Goal: Find specific page/section: Find specific page/section

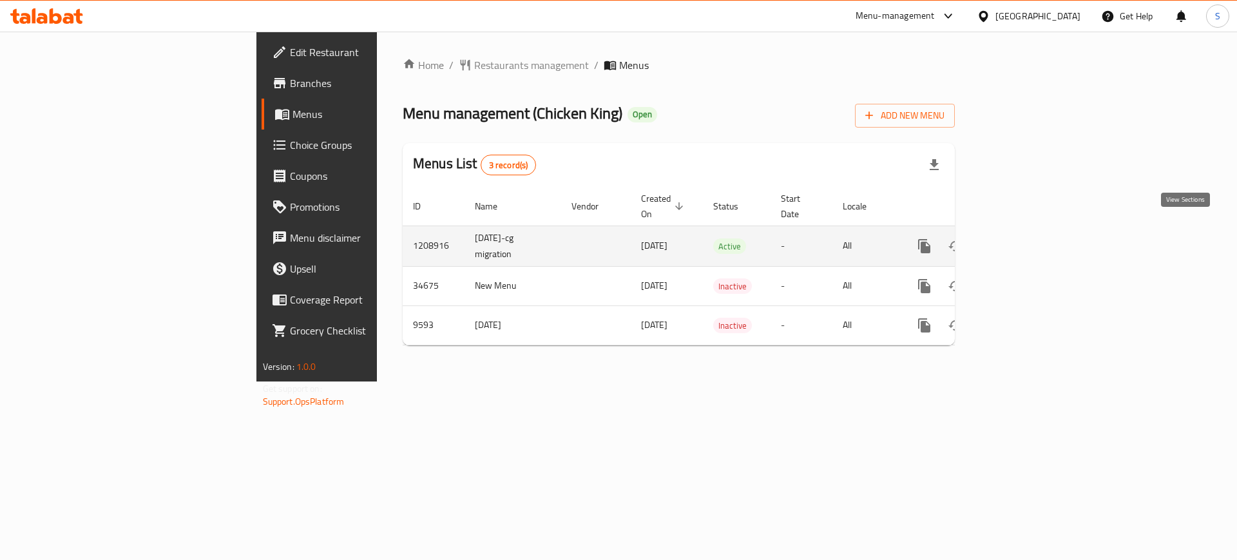
click at [1033, 231] on link "enhanced table" at bounding box center [1017, 246] width 31 height 31
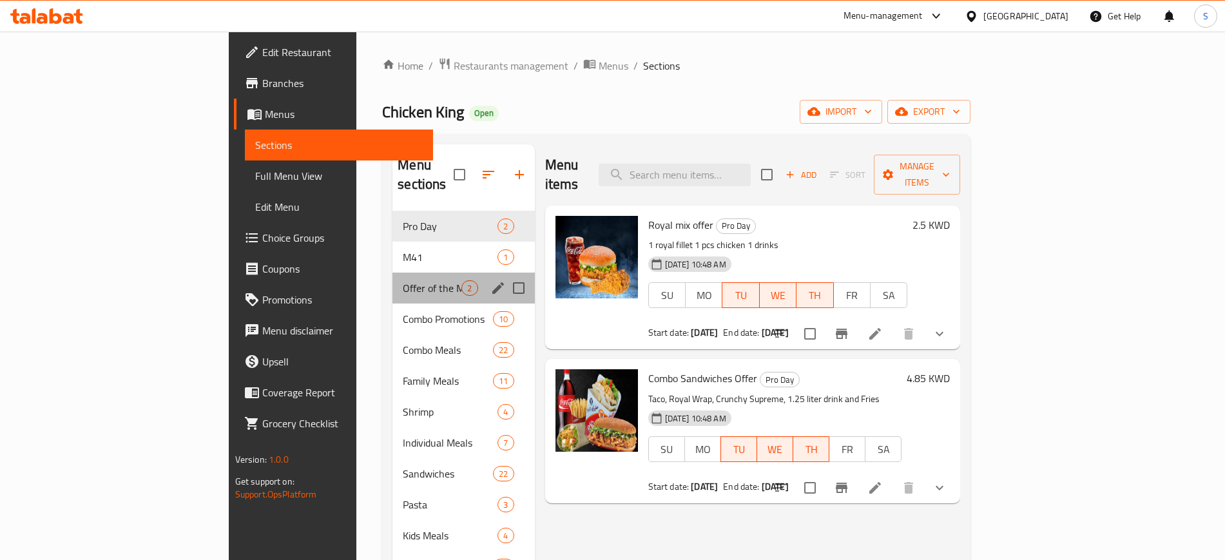
click at [392, 273] on div "Offer of the Month 2" at bounding box center [463, 288] width 142 height 31
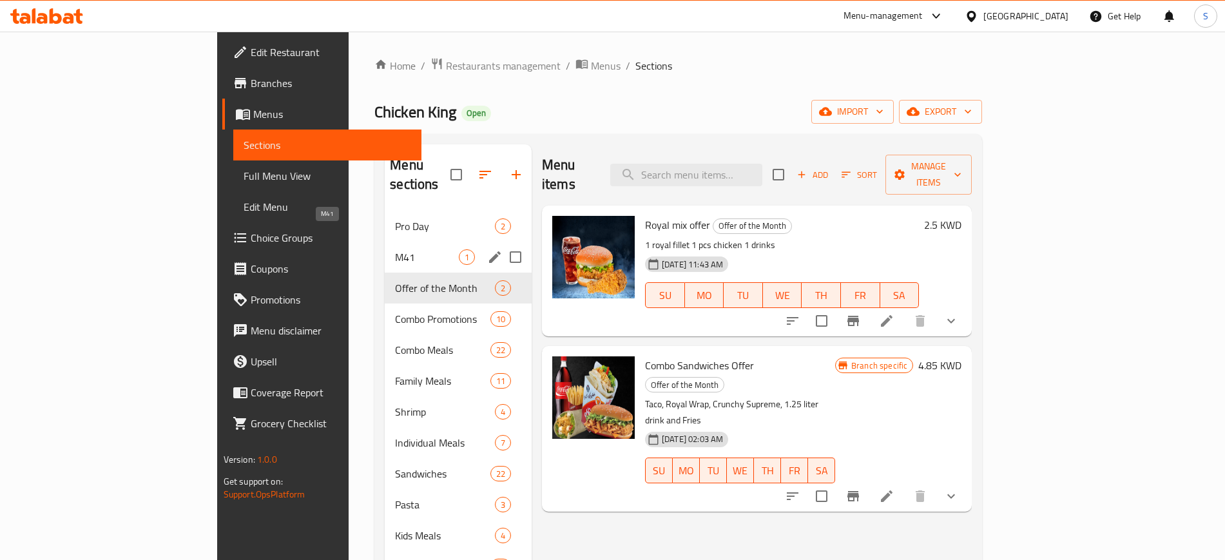
click at [395, 249] on span "M41" at bounding box center [427, 256] width 64 height 15
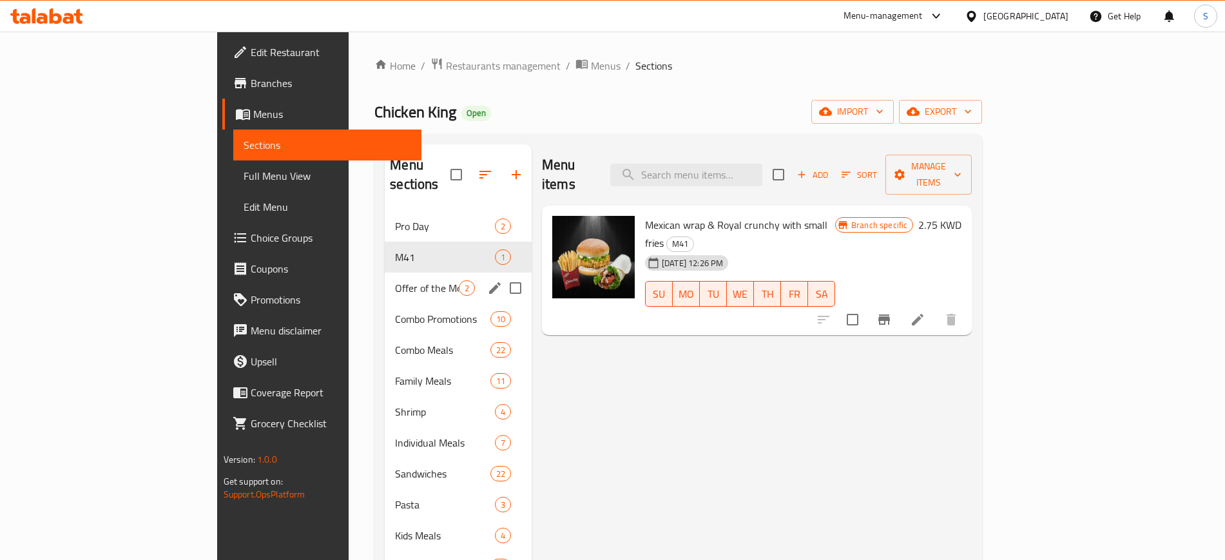
click at [395, 280] on span "Offer of the Month" at bounding box center [427, 287] width 64 height 15
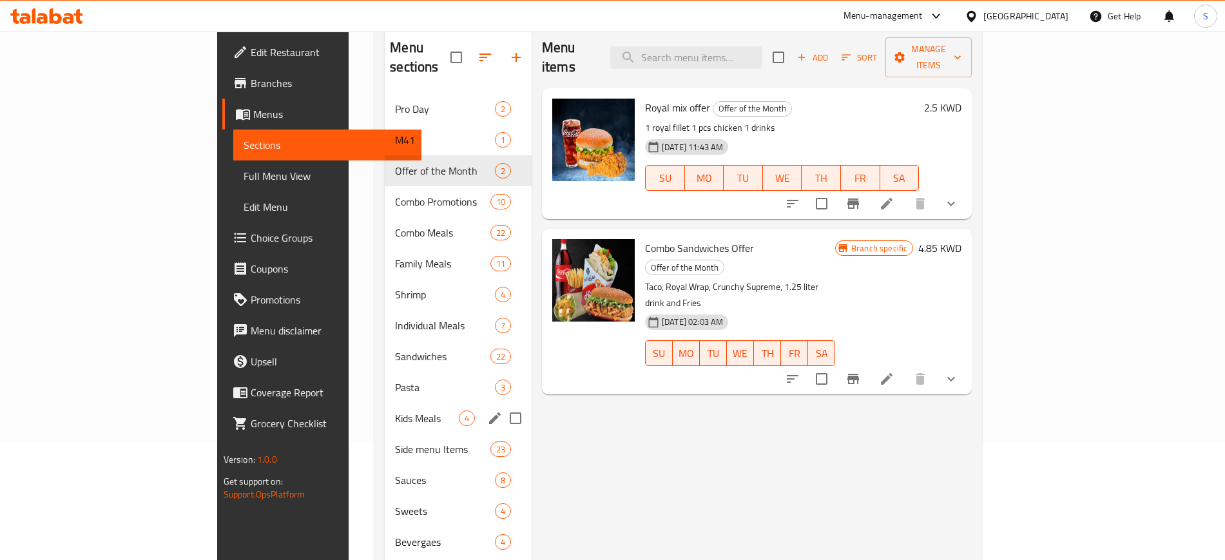
scroll to position [81, 0]
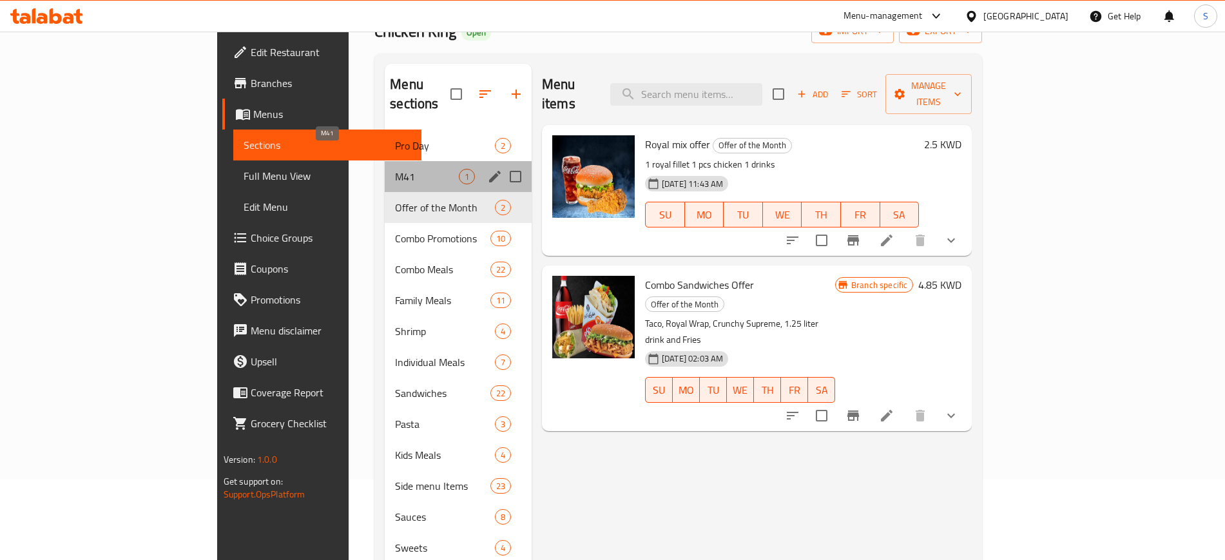
click at [395, 169] on span "M41" at bounding box center [427, 176] width 64 height 15
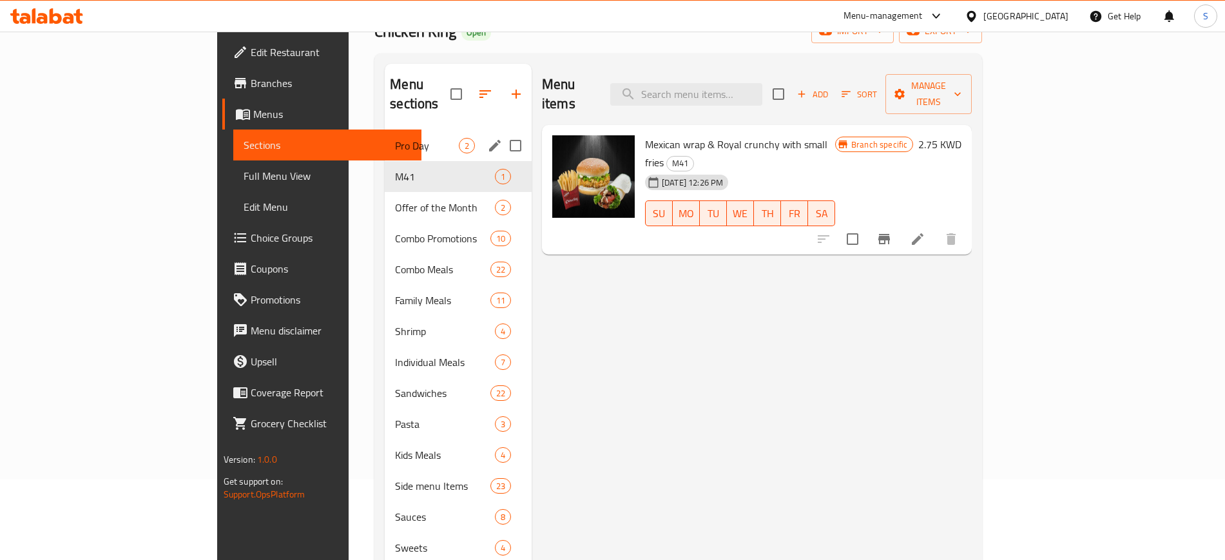
click at [395, 138] on span "Pro Day" at bounding box center [427, 145] width 64 height 15
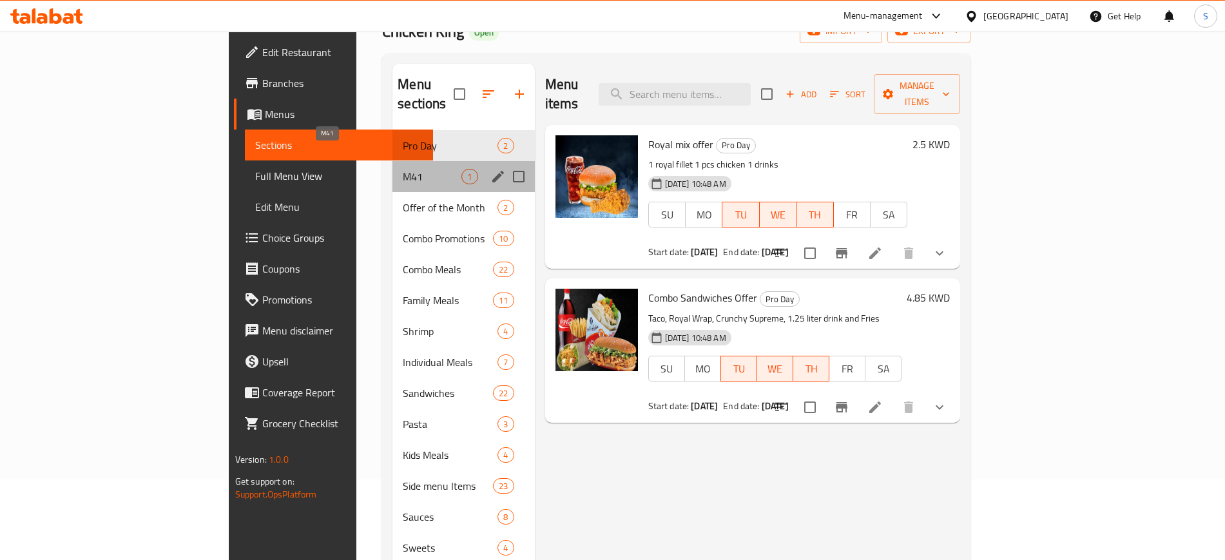
click at [403, 169] on span "M41" at bounding box center [432, 176] width 59 height 15
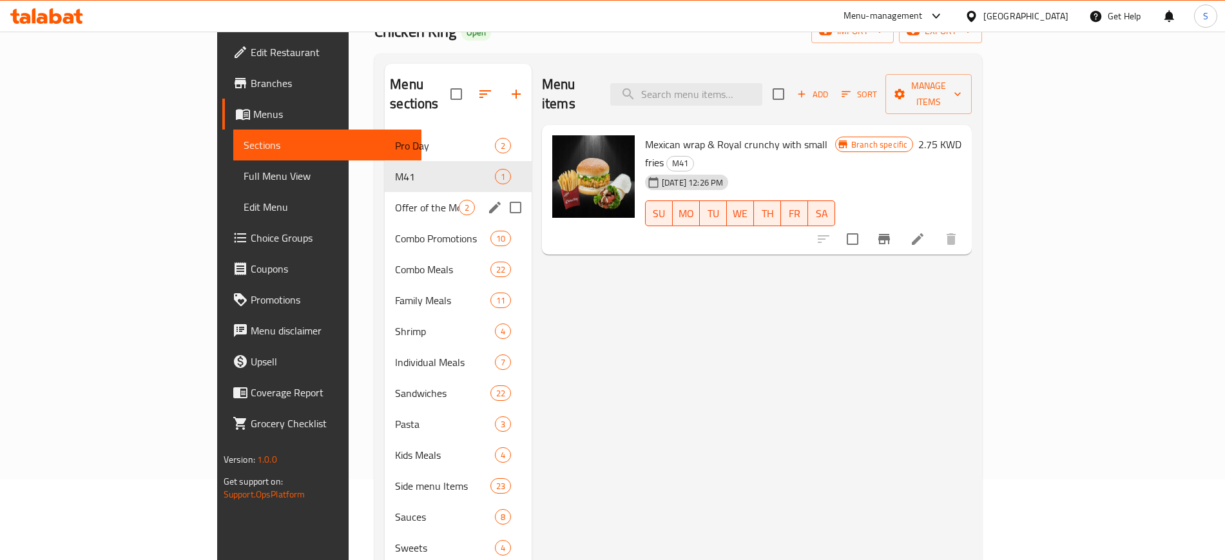
click at [385, 192] on div "Offer of the Month 2" at bounding box center [458, 207] width 147 height 31
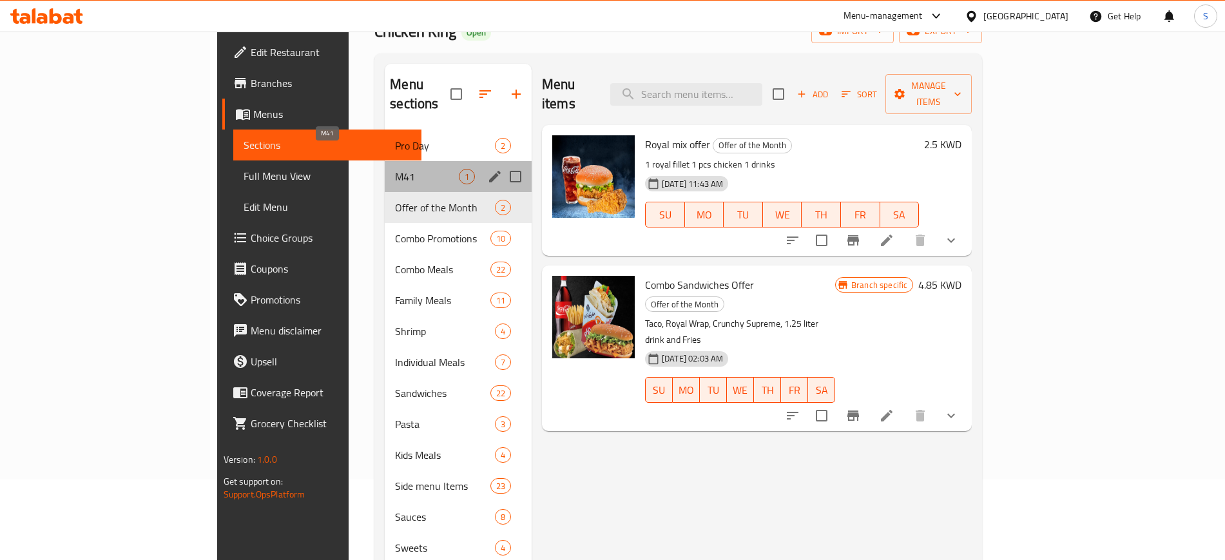
click at [395, 169] on span "M41" at bounding box center [427, 176] width 64 height 15
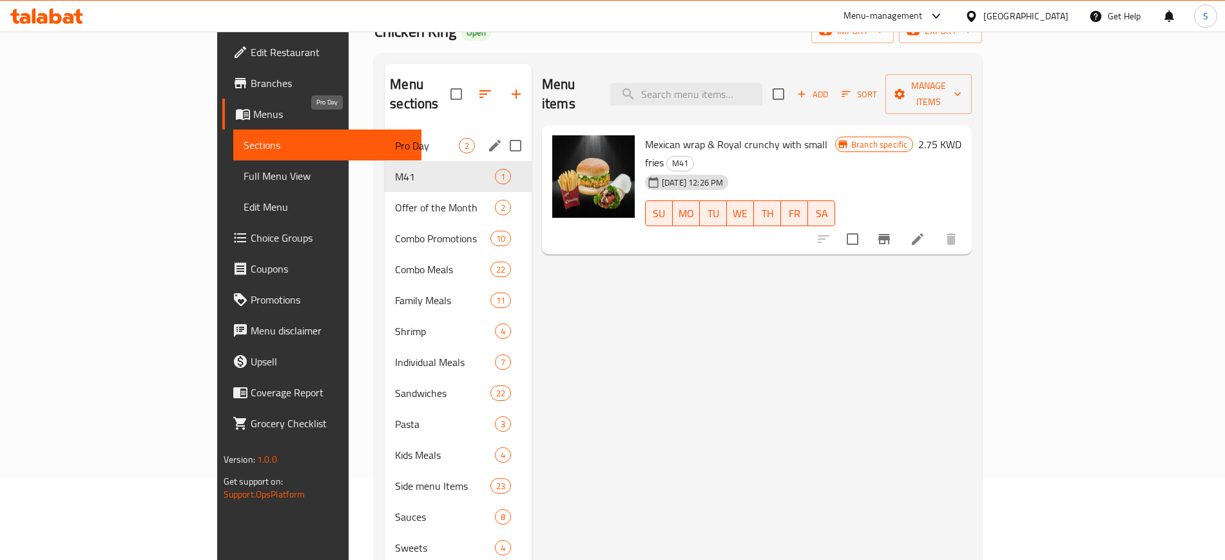
click at [395, 138] on span "Pro Day" at bounding box center [427, 145] width 64 height 15
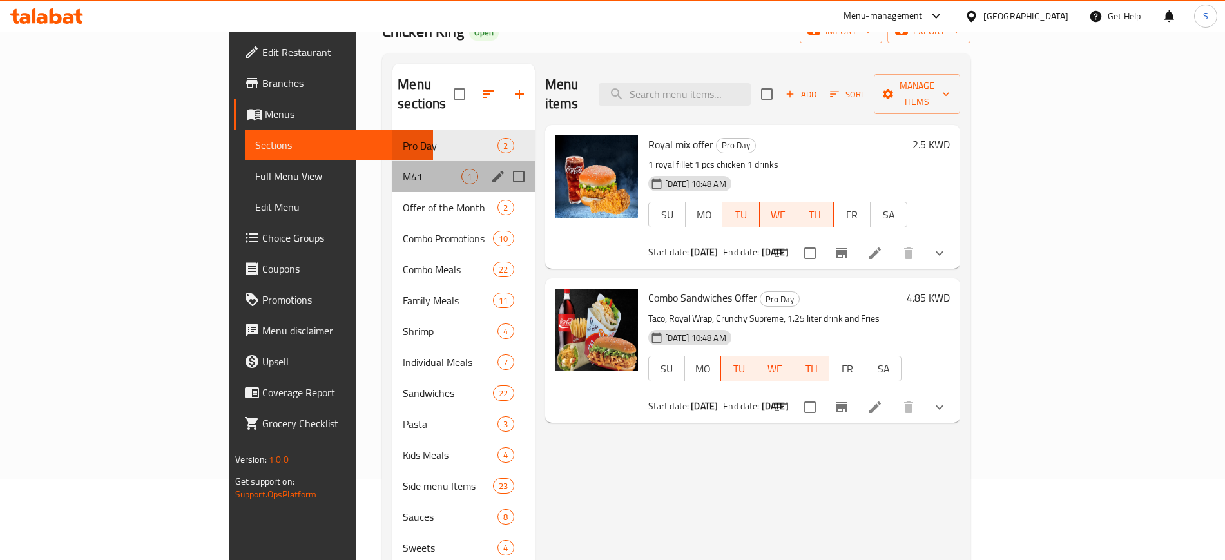
click at [392, 166] on div "M41 1" at bounding box center [463, 176] width 142 height 31
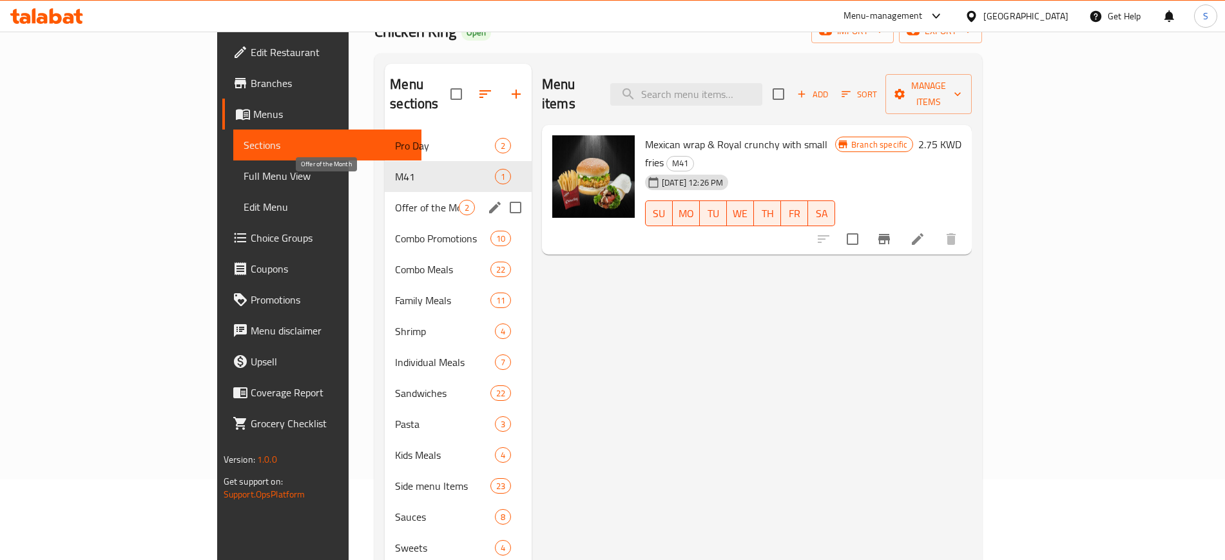
click at [395, 200] on span "Offer of the Month" at bounding box center [427, 207] width 64 height 15
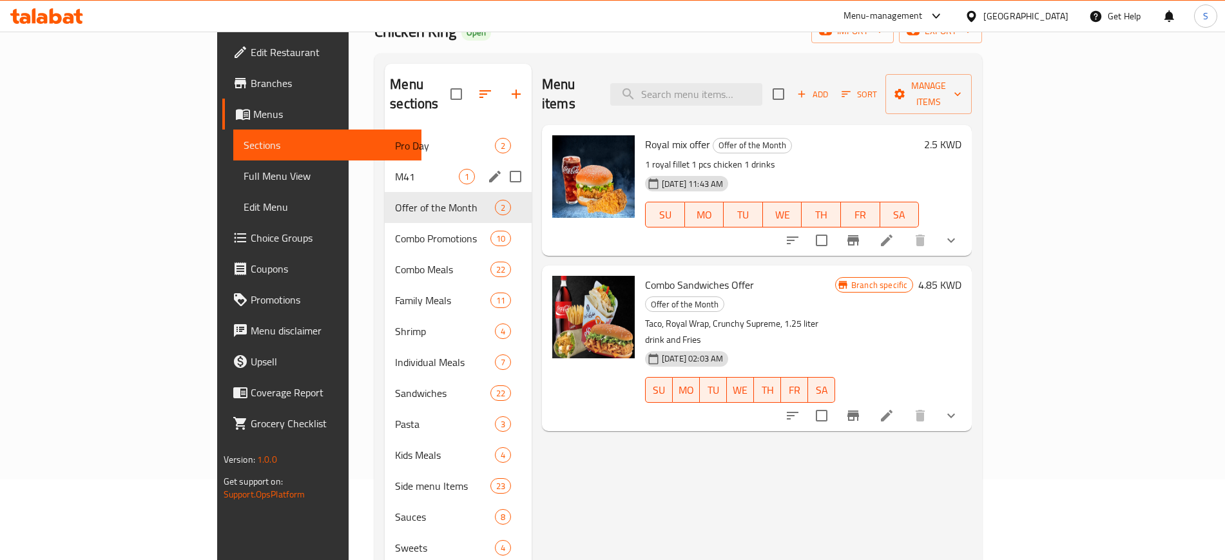
click at [385, 161] on div "M41 1" at bounding box center [458, 176] width 147 height 31
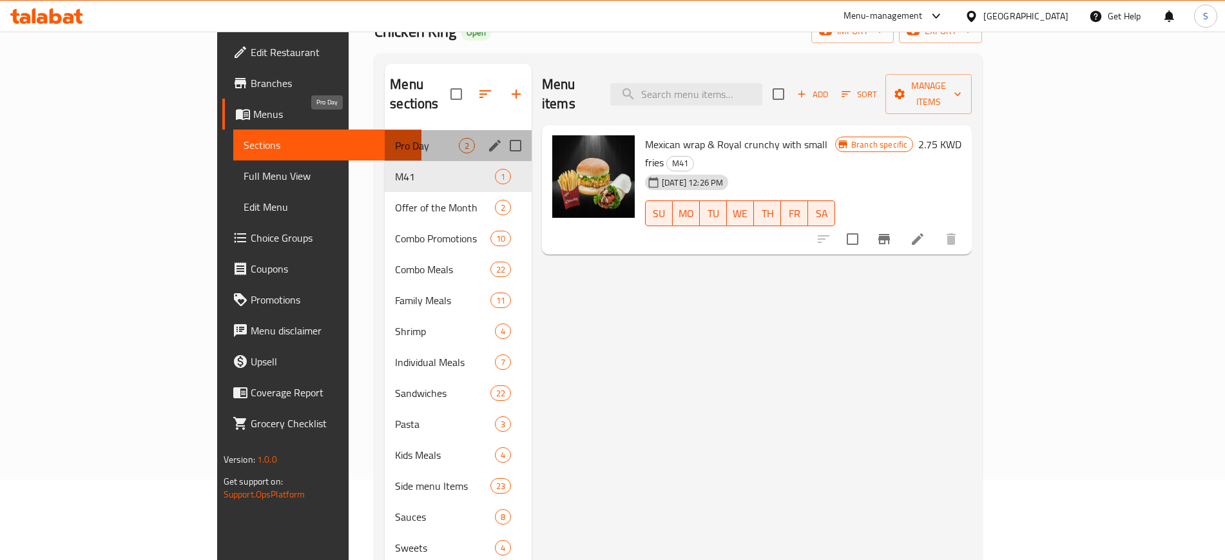
click at [395, 138] on span "Pro Day" at bounding box center [427, 145] width 64 height 15
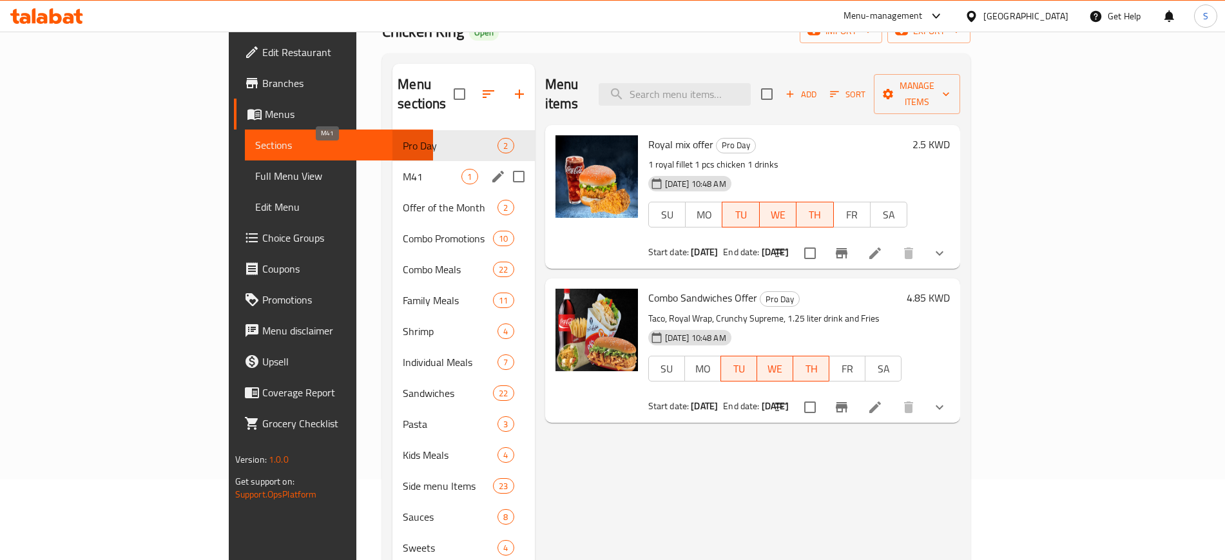
click at [403, 169] on span "M41" at bounding box center [432, 176] width 59 height 15
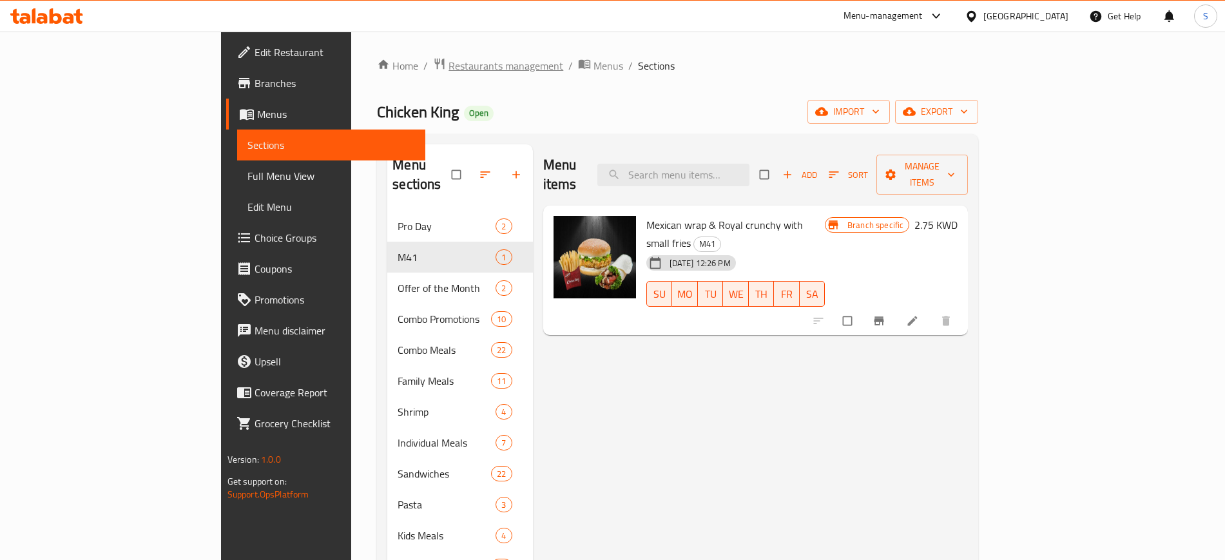
click at [448, 63] on span "Restaurants management" at bounding box center [505, 65] width 115 height 15
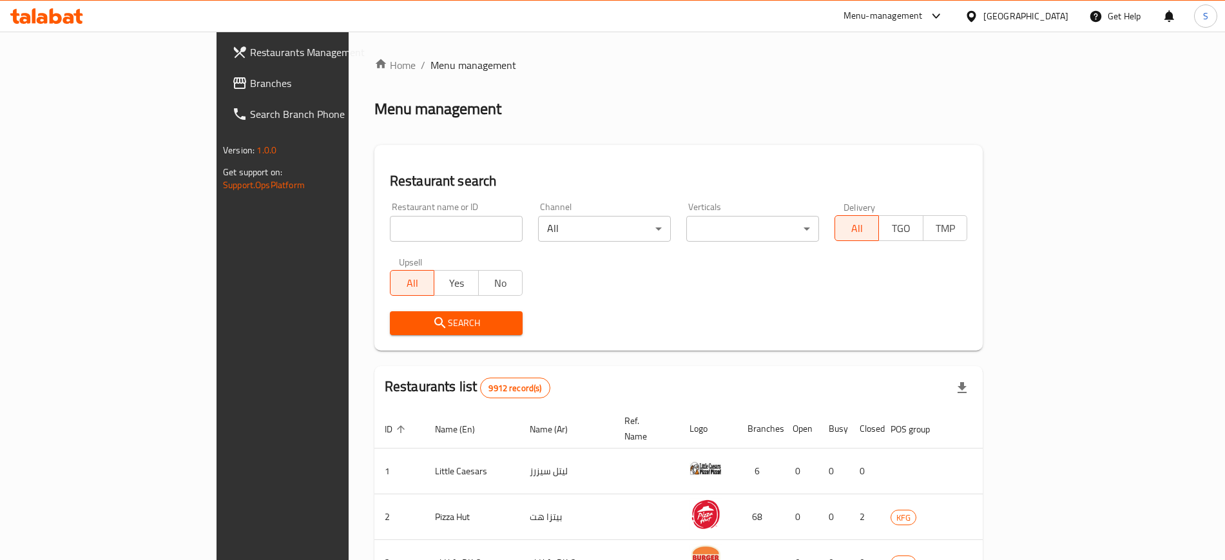
click at [390, 225] on input "search" at bounding box center [456, 229] width 133 height 26
type input "arnies"
click button "Search" at bounding box center [456, 323] width 133 height 24
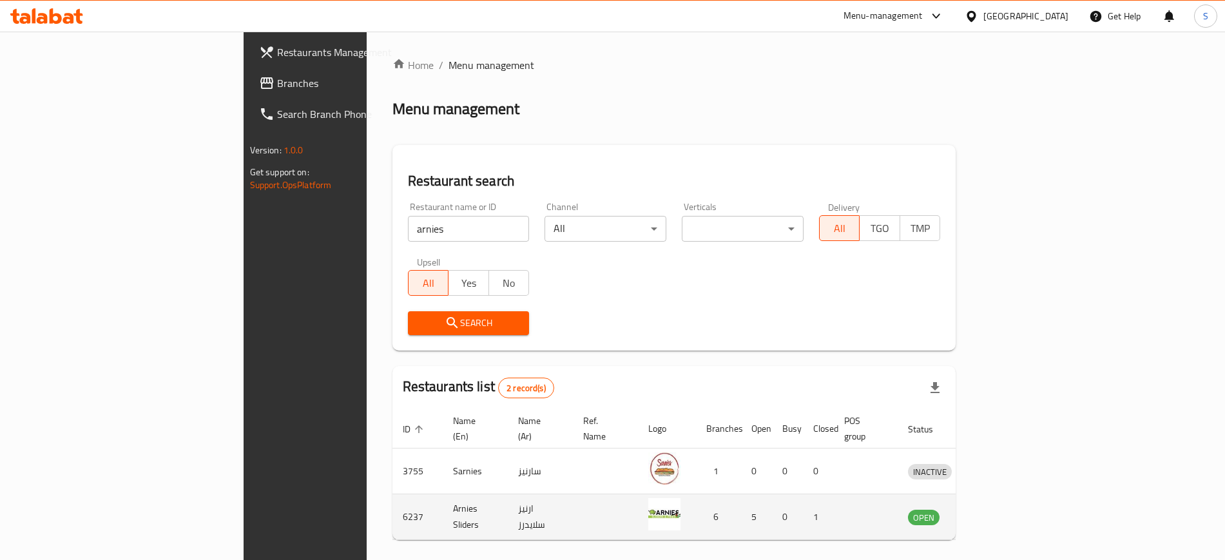
click at [392, 497] on td "6237" at bounding box center [417, 517] width 50 height 46
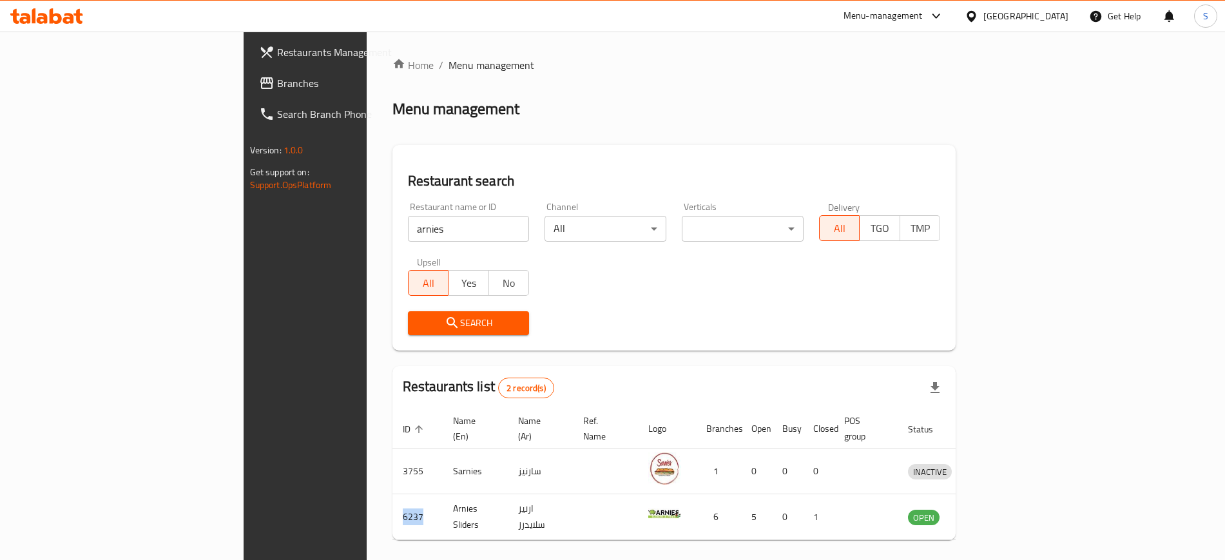
copy td "6237"
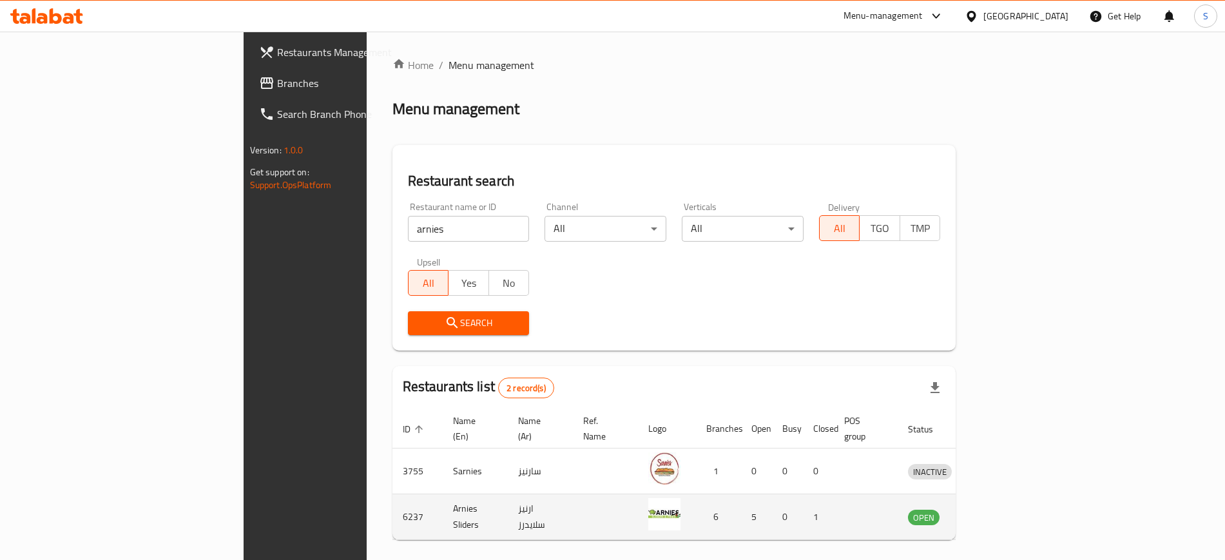
click at [443, 507] on td "Arnies Sliders" at bounding box center [475, 517] width 65 height 46
click at [443, 502] on td "Arnies Sliders" at bounding box center [475, 517] width 65 height 46
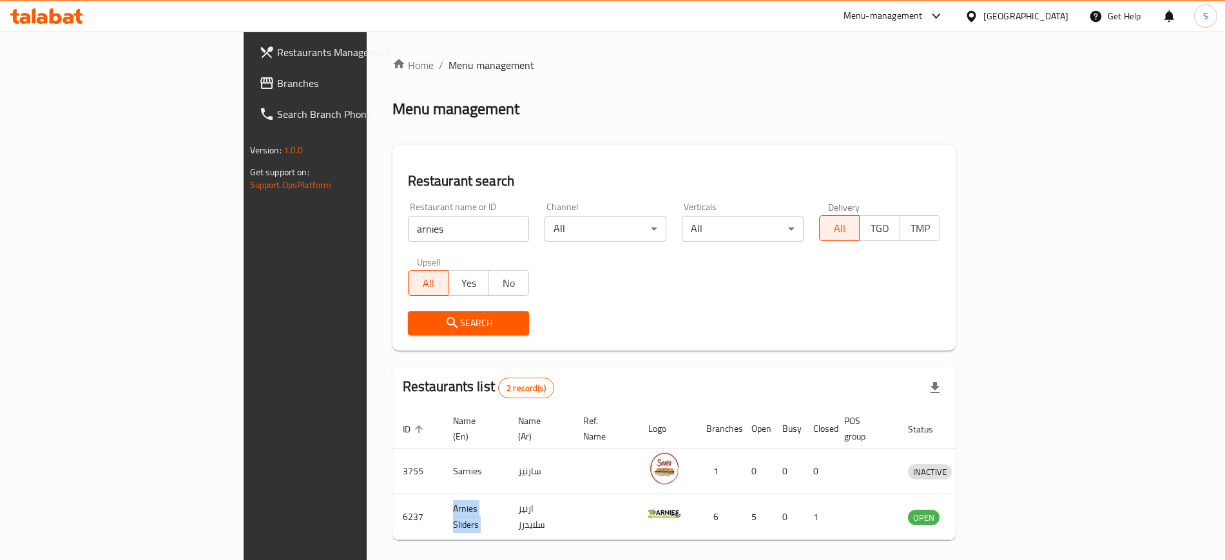
copy td "Arnies Sliders"
click at [277, 50] on span "Restaurants Management" at bounding box center [357, 51] width 160 height 15
